Goal: Find specific page/section: Find specific page/section

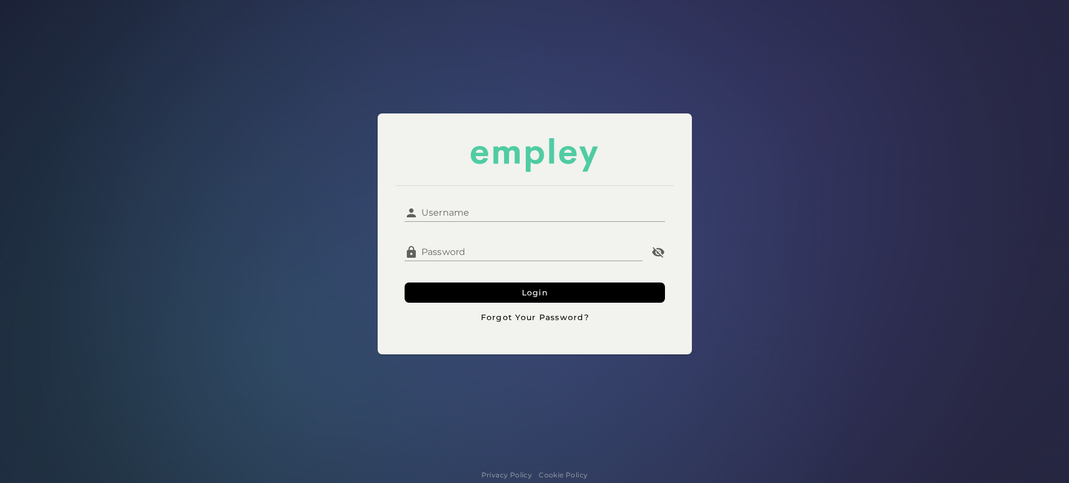
click at [437, 205] on input "Username" at bounding box center [541, 208] width 247 height 27
type input "*********"
click at [405, 282] on button "Login" at bounding box center [535, 292] width 260 height 20
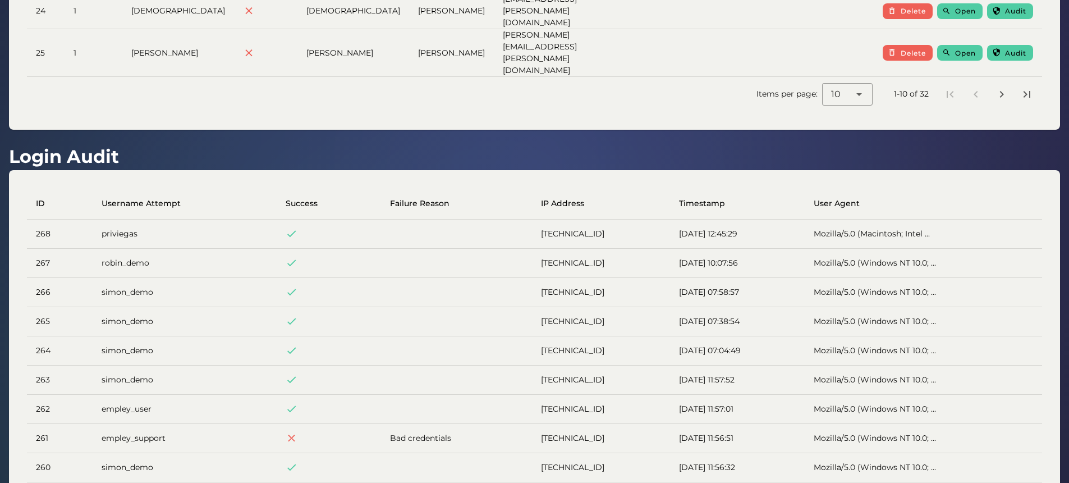
scroll to position [414, 0]
